Goal: Information Seeking & Learning: Learn about a topic

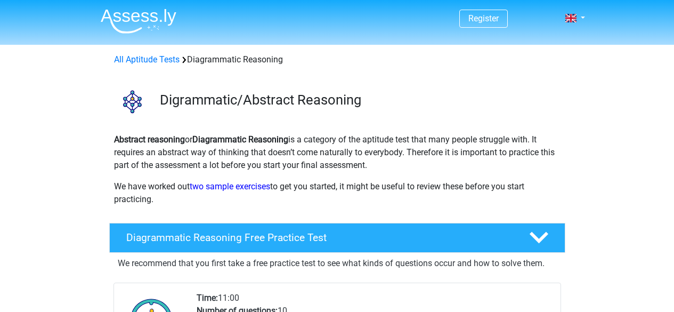
scroll to position [160, 0]
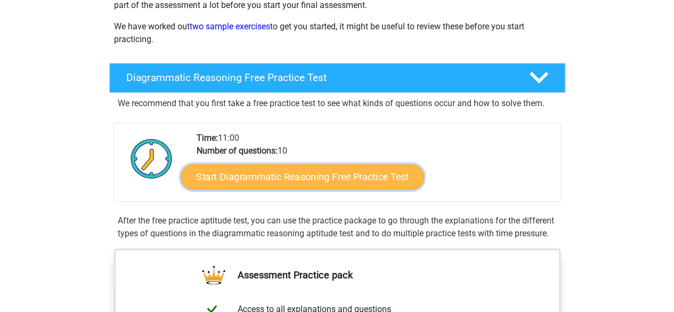
click at [256, 178] on link "Start Diagrammatic Reasoning Free Practice Test" at bounding box center [302, 177] width 243 height 26
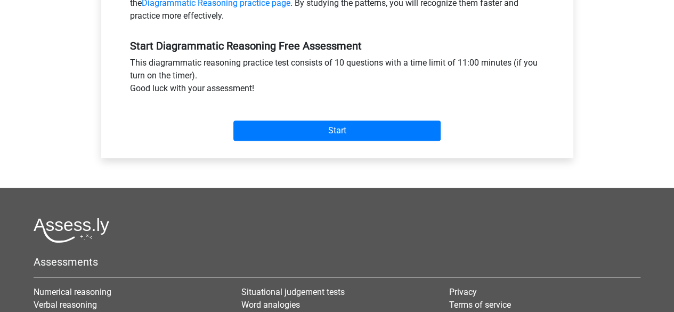
scroll to position [160, 0]
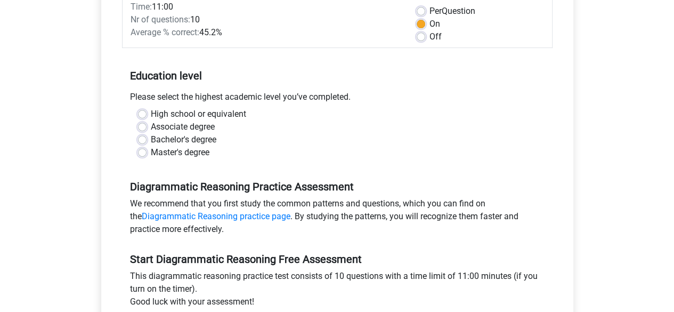
click at [147, 140] on div "Bachelor's degree" at bounding box center [337, 139] width 399 height 13
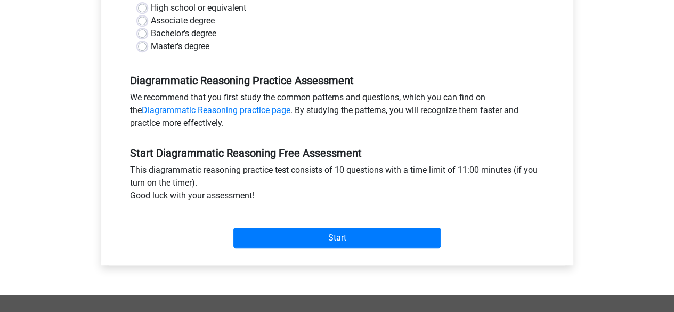
scroll to position [266, 0]
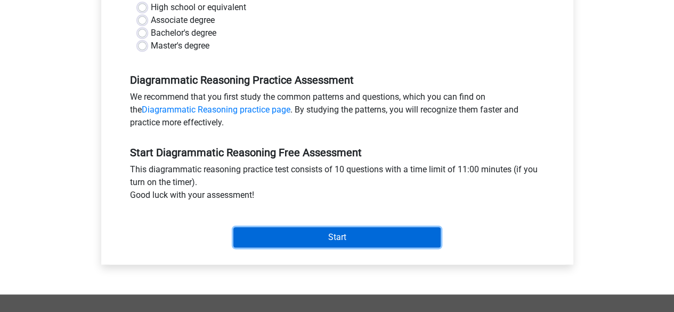
click at [277, 237] on input "Start" at bounding box center [336, 237] width 207 height 20
click at [315, 234] on input "Start" at bounding box center [336, 237] width 207 height 20
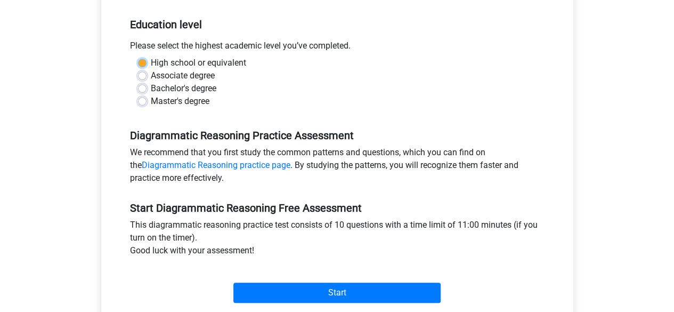
scroll to position [160, 0]
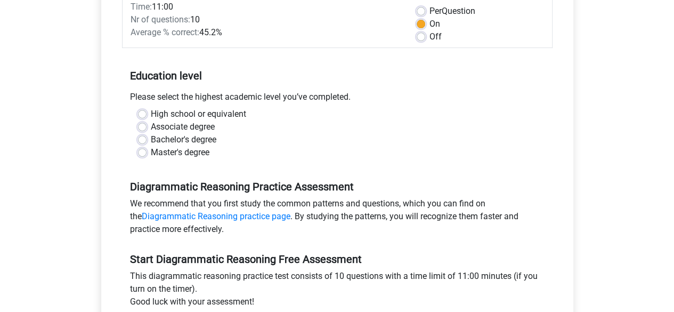
click at [264, 141] on div "Bachelor's degree" at bounding box center [337, 139] width 399 height 13
click at [151, 142] on label "Bachelor's degree" at bounding box center [184, 139] width 66 height 13
click at [143, 142] on input "Bachelor's degree" at bounding box center [142, 138] width 9 height 11
radio input "true"
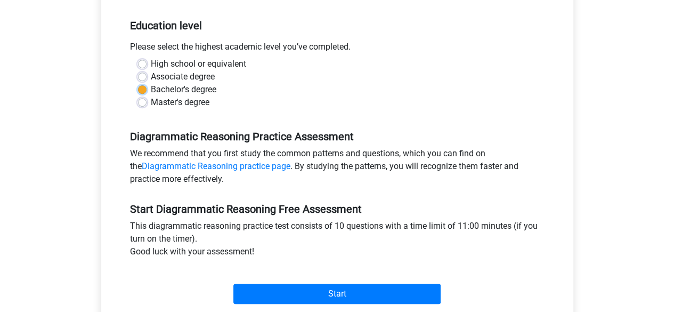
scroll to position [266, 0]
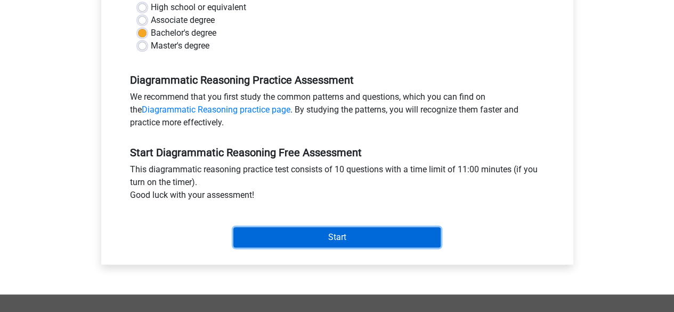
click at [327, 233] on input "Start" at bounding box center [336, 237] width 207 height 20
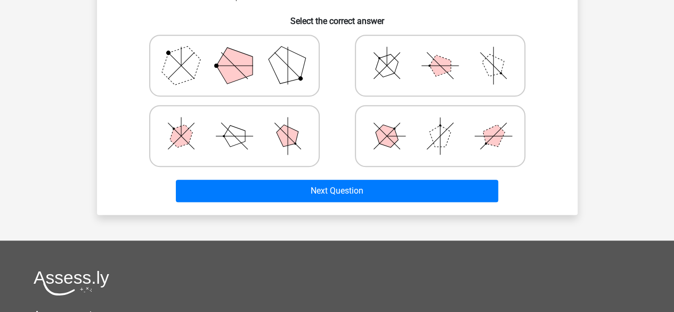
scroll to position [266, 0]
click at [285, 158] on icon at bounding box center [235, 135] width 160 height 53
click at [241, 123] on input "radio" at bounding box center [237, 119] width 7 height 7
radio input "true"
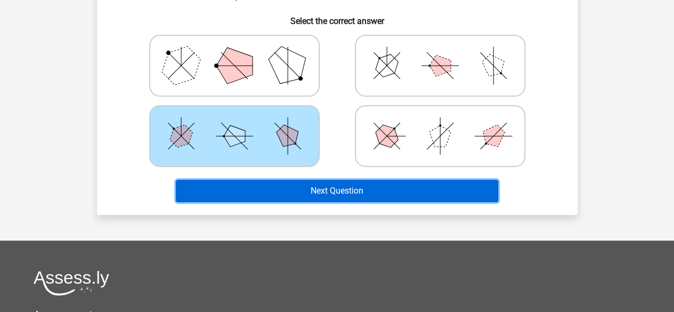
click at [309, 185] on button "Next Question" at bounding box center [337, 191] width 322 height 22
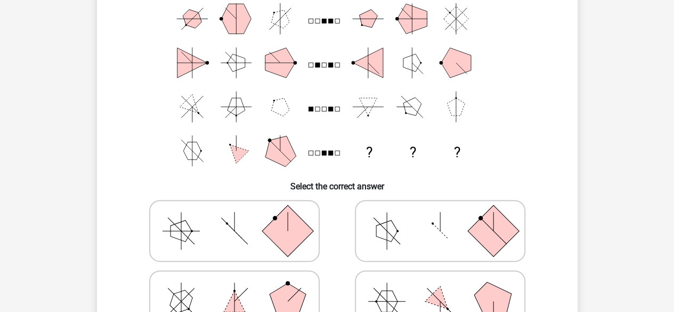
scroll to position [0, 0]
